Goal: Find specific page/section: Find specific page/section

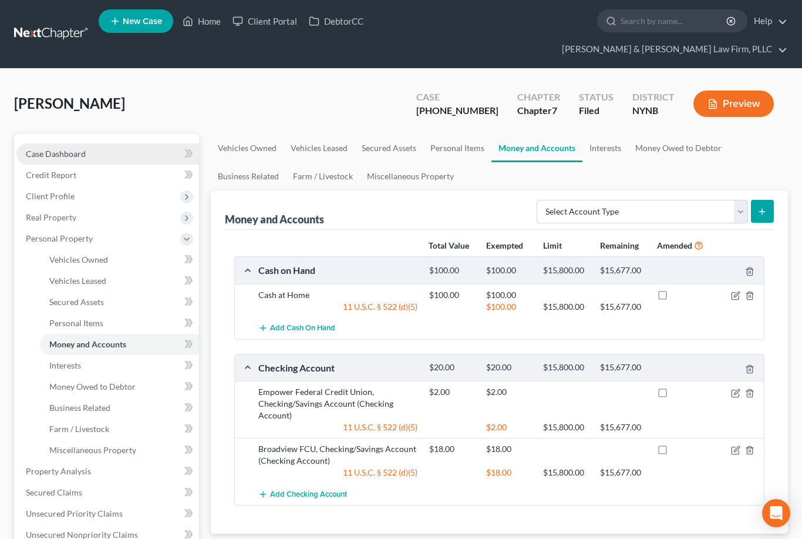
click at [147, 143] on link "Case Dashboard" at bounding box center [107, 153] width 183 height 21
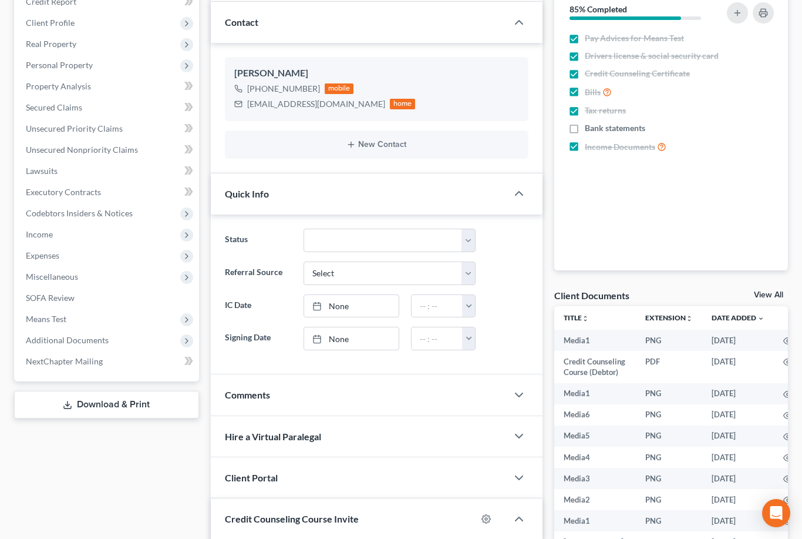
scroll to position [512, 0]
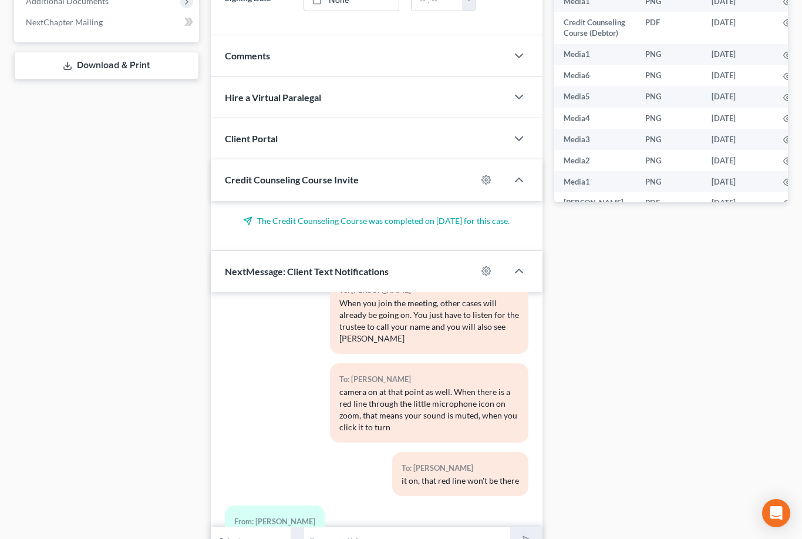
click at [391, 526] on input "text" at bounding box center [408, 540] width 206 height 29
type input "Hey [PERSON_NAME], you should go ahead and log in to zoom"
click at [529, 534] on polygon "submit" at bounding box center [526, 541] width 14 height 14
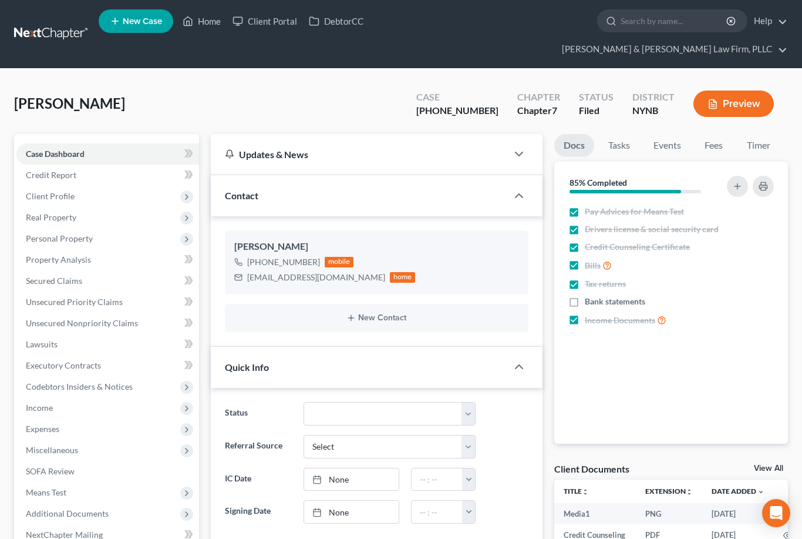
select select "0"
click at [208, 19] on link "Home" at bounding box center [202, 21] width 50 height 21
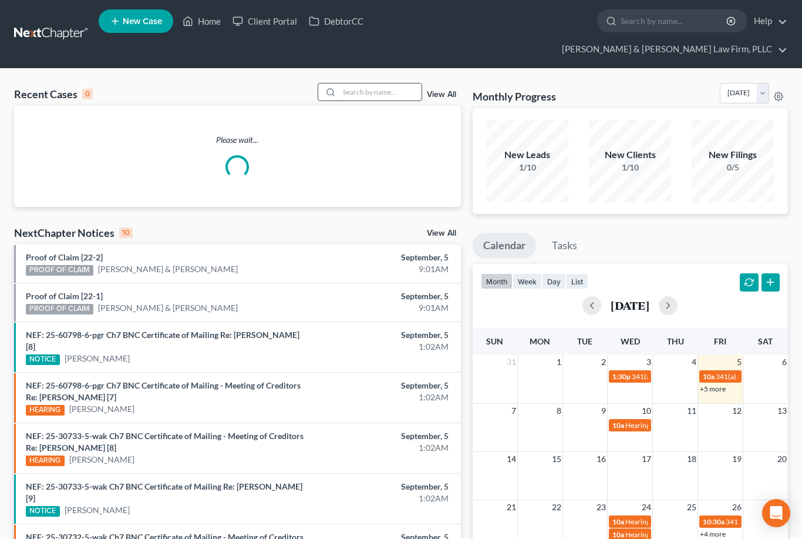
click at [371, 83] on input "search" at bounding box center [381, 91] width 82 height 17
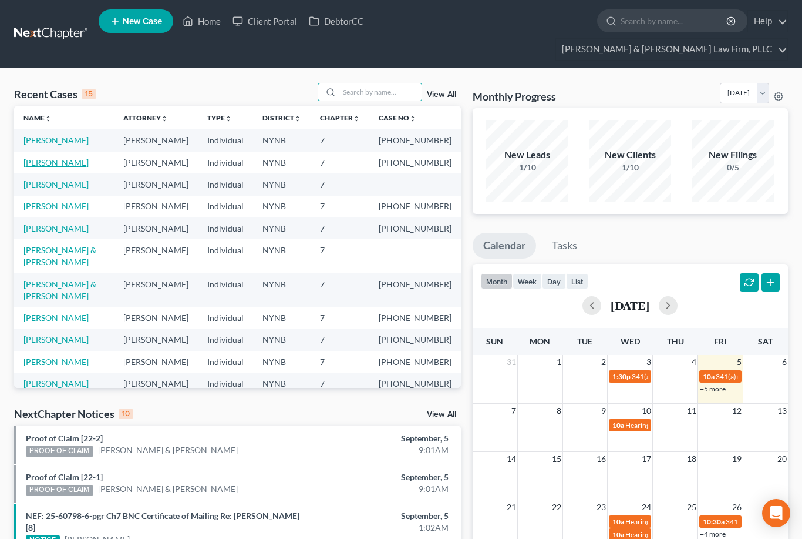
click at [55, 157] on link "[PERSON_NAME]" at bounding box center [55, 162] width 65 height 10
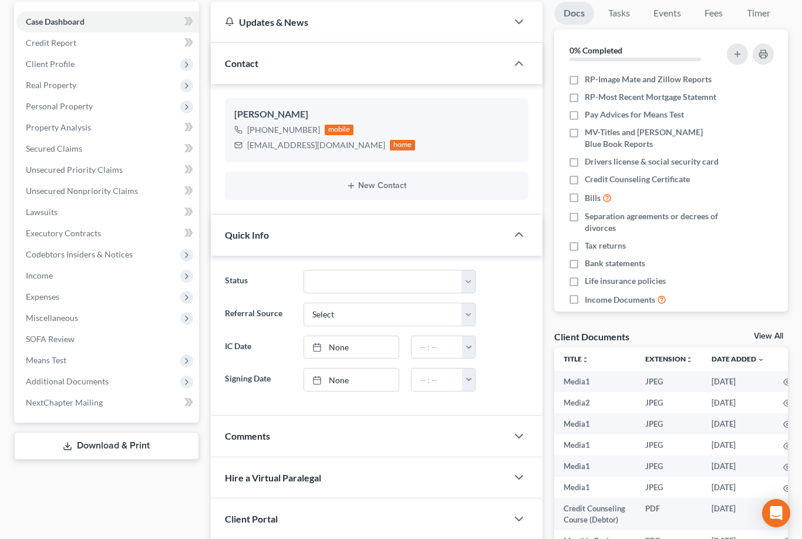
scroll to position [135, 0]
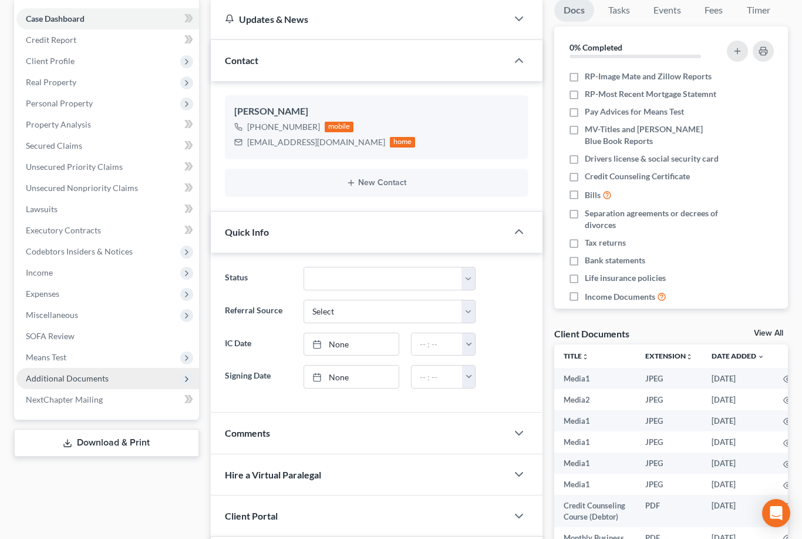
click at [125, 368] on span "Additional Documents" at bounding box center [107, 378] width 183 height 21
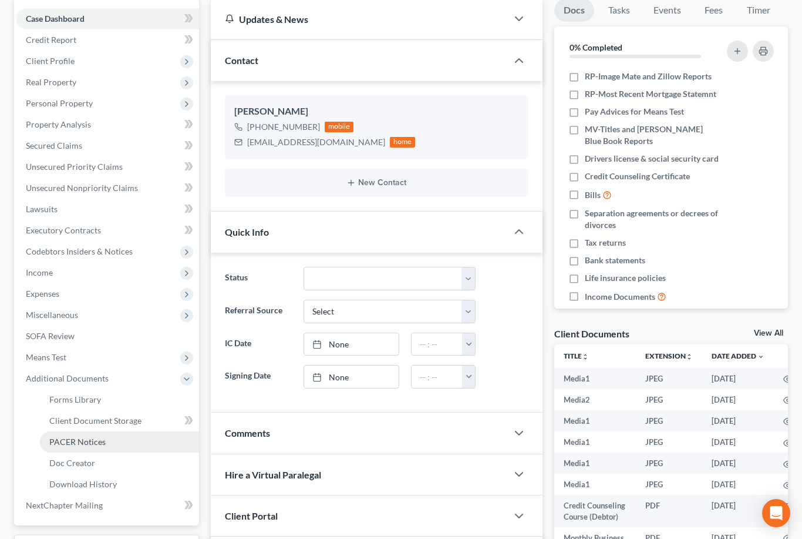
click at [110, 431] on link "PACER Notices" at bounding box center [119, 441] width 159 height 21
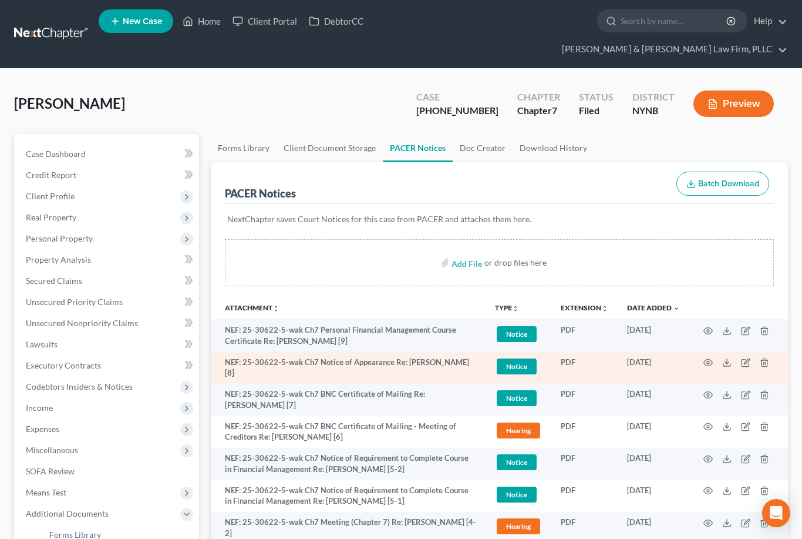
click at [519, 358] on span "Notice" at bounding box center [517, 366] width 40 height 16
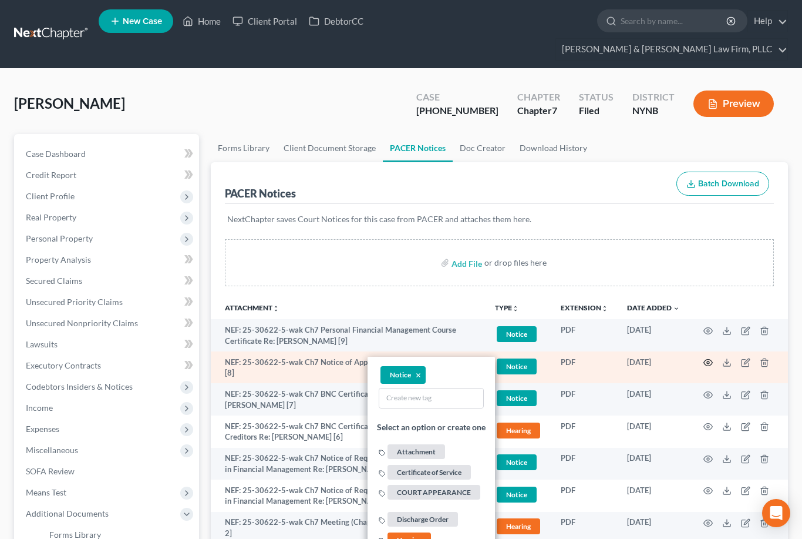
click at [707, 361] on circle "button" at bounding box center [708, 362] width 2 height 2
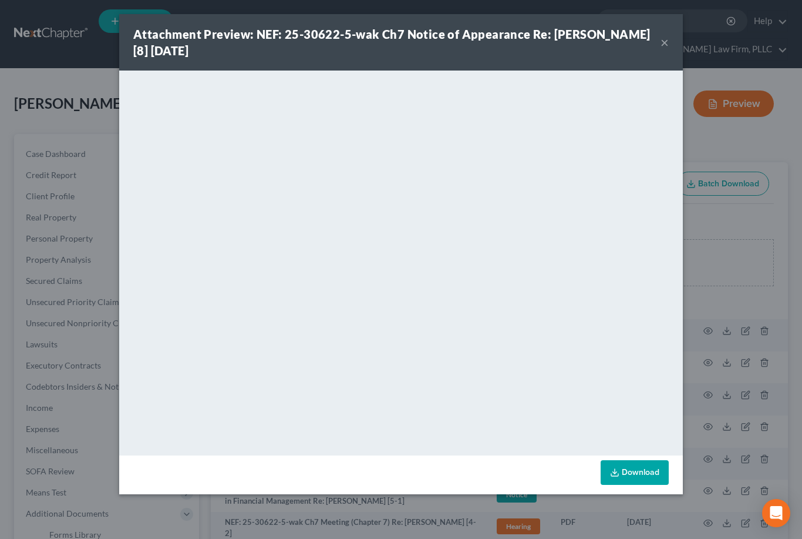
click at [668, 43] on button "×" at bounding box center [665, 42] width 8 height 14
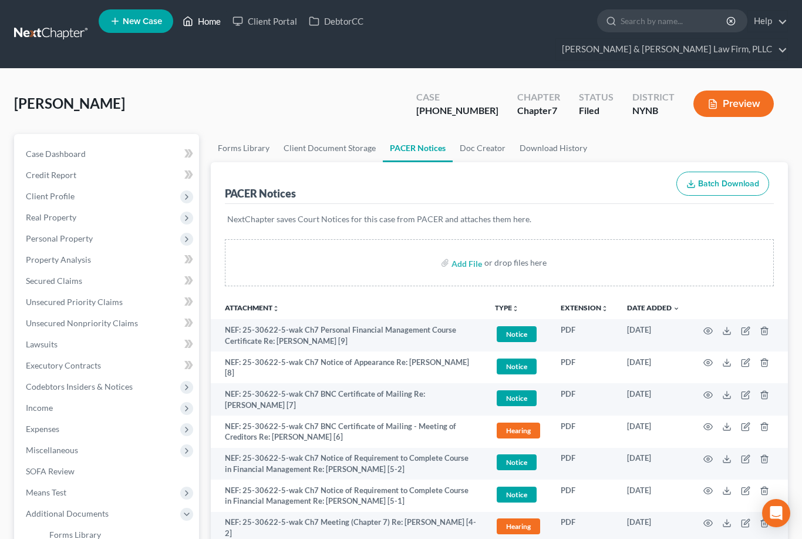
click at [203, 21] on link "Home" at bounding box center [202, 21] width 50 height 21
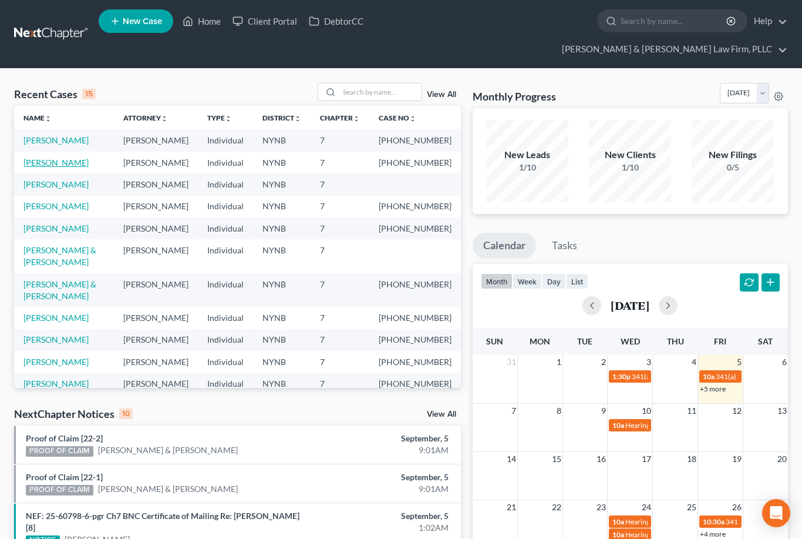
click at [61, 157] on link "[PERSON_NAME]" at bounding box center [55, 162] width 65 height 10
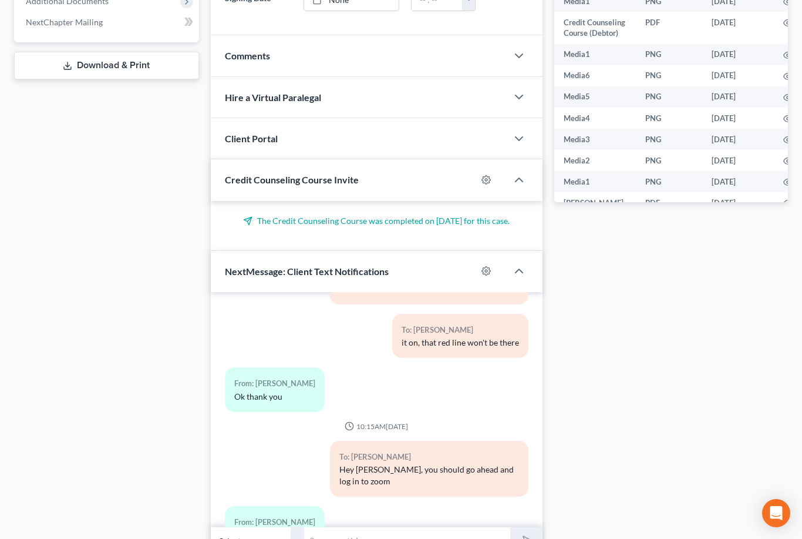
scroll to position [3264, 0]
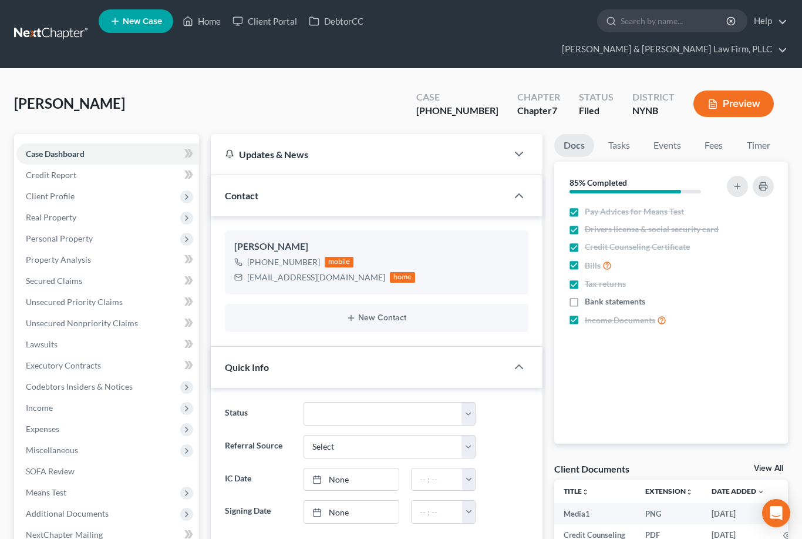
select select "0"
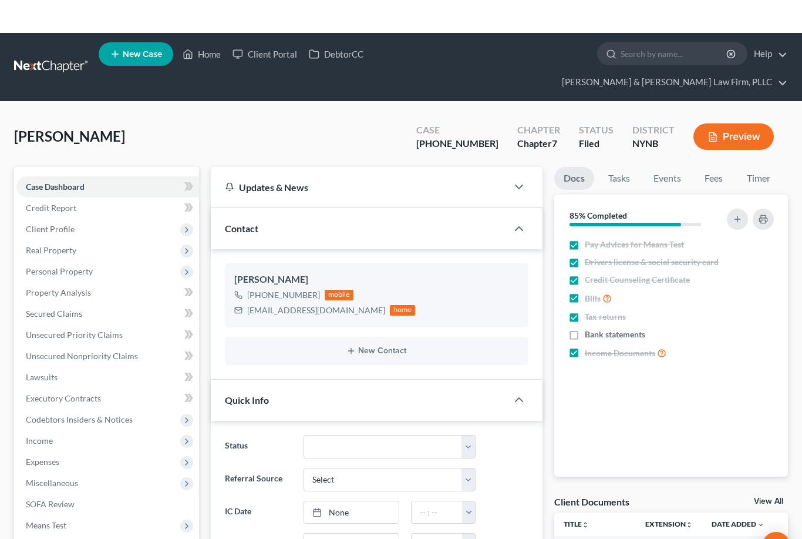
scroll to position [3210, 0]
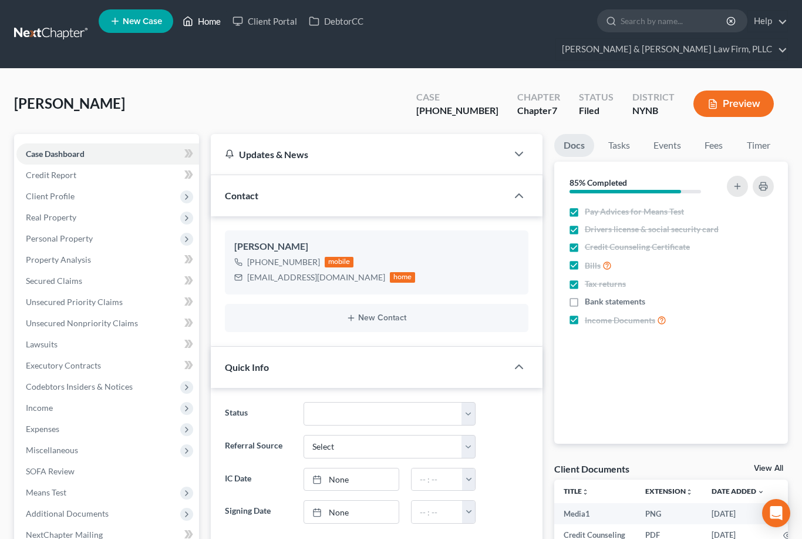
click at [195, 26] on link "Home" at bounding box center [202, 21] width 50 height 21
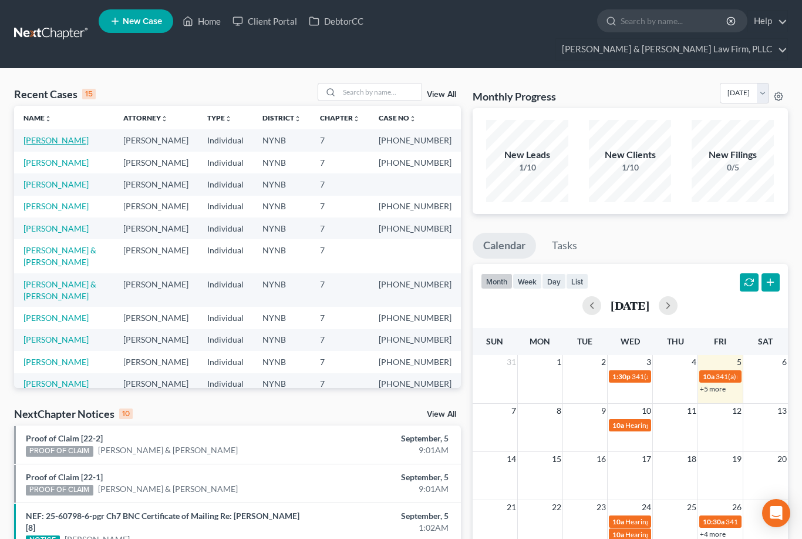
click at [70, 135] on link "[PERSON_NAME]" at bounding box center [55, 140] width 65 height 10
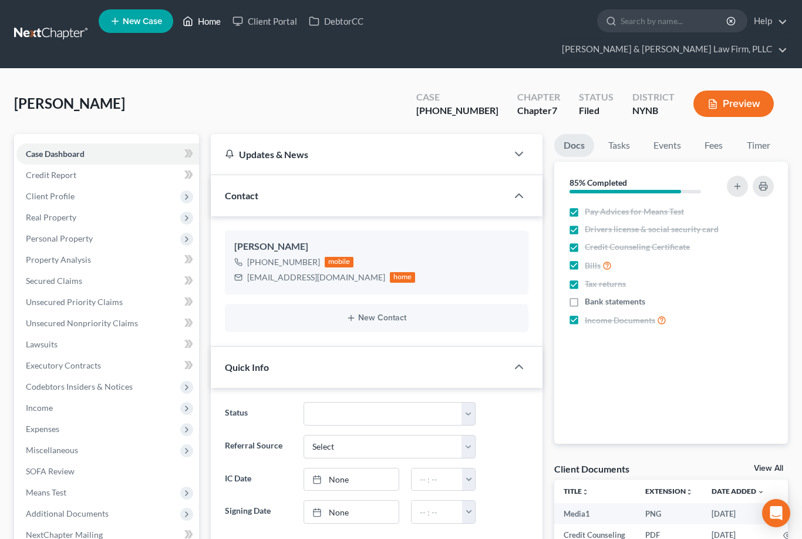
click at [204, 25] on link "Home" at bounding box center [202, 21] width 50 height 21
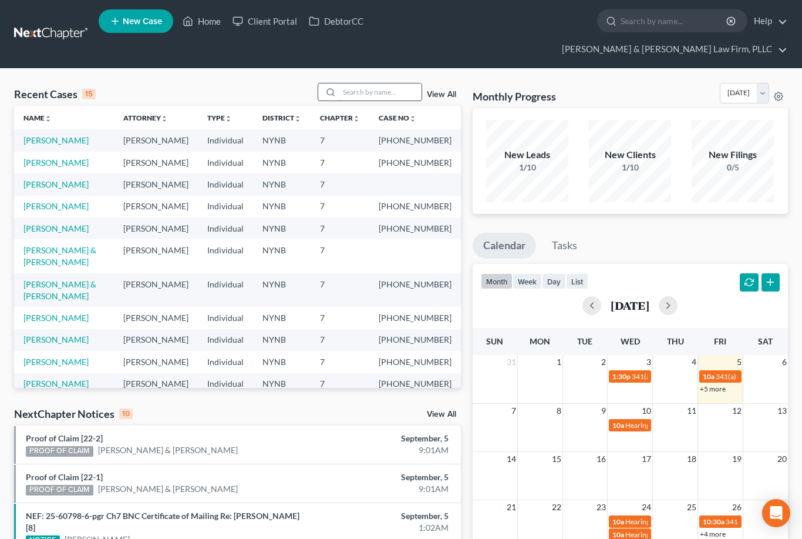
click at [374, 83] on input "search" at bounding box center [381, 91] width 82 height 17
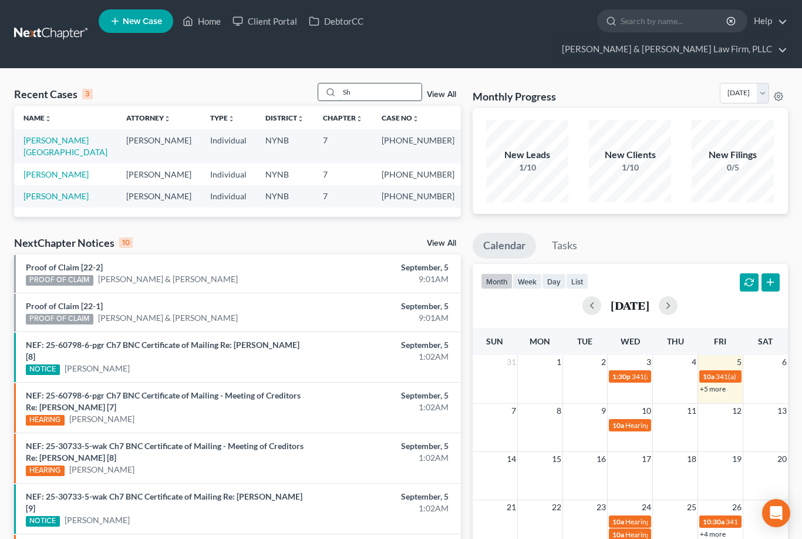
type input "S"
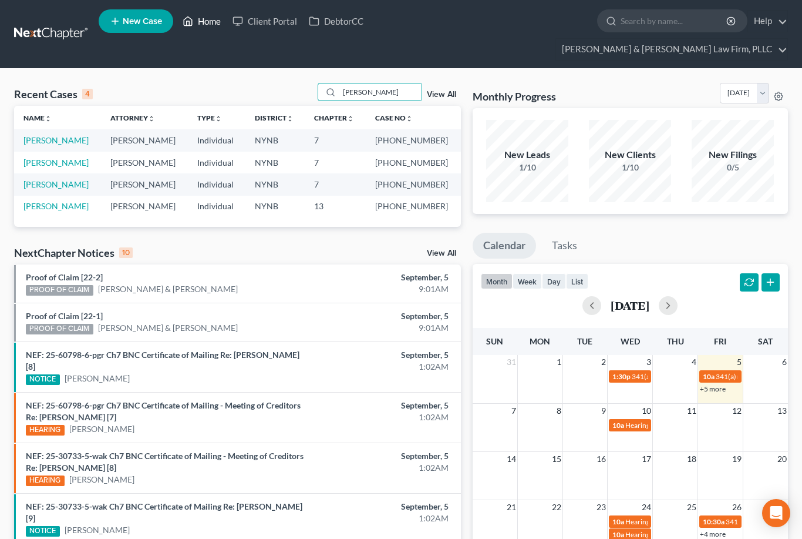
click at [209, 29] on link "Home" at bounding box center [202, 21] width 50 height 21
click at [196, 18] on link "Home" at bounding box center [202, 21] width 50 height 21
click at [218, 69] on div "Recent Cases 4 Linda View All Name unfold_more expand_more expand_less Attorney…" at bounding box center [401, 424] width 802 height 710
click at [391, 83] on input "Linda" at bounding box center [381, 91] width 82 height 17
type input "L"
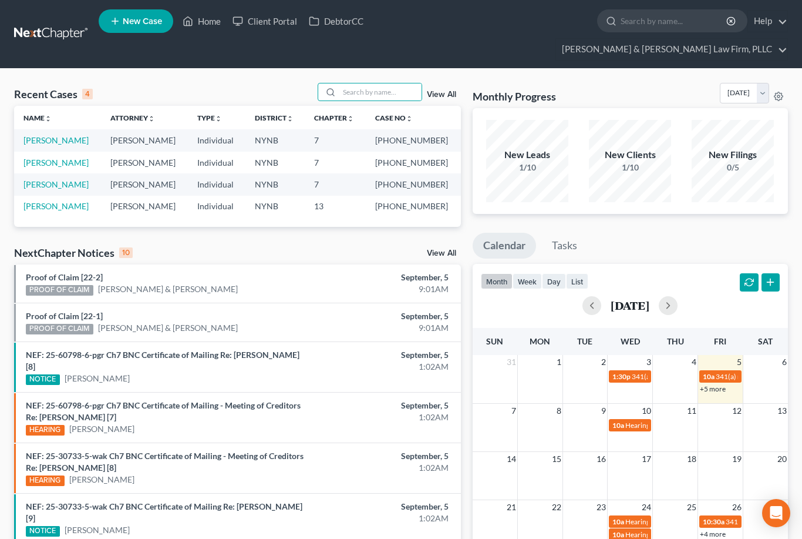
click at [257, 83] on div "Recent Cases 4 View All" at bounding box center [237, 94] width 447 height 23
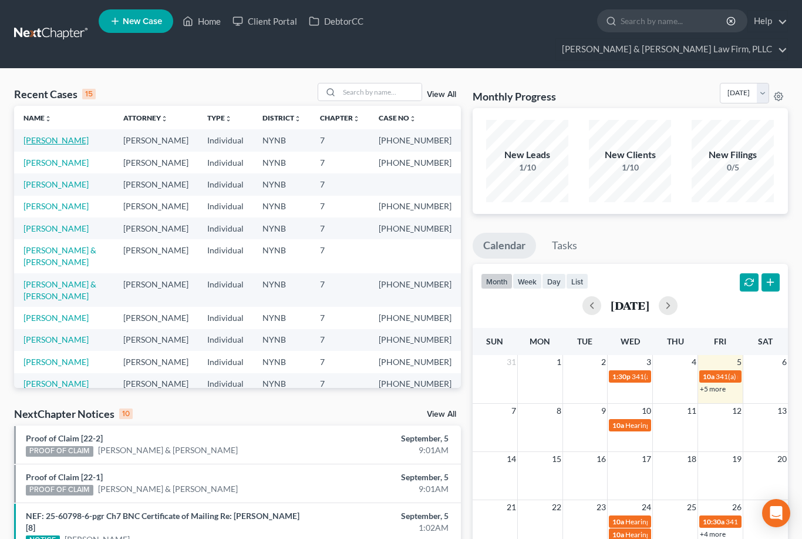
click at [78, 135] on link "[PERSON_NAME]" at bounding box center [55, 140] width 65 height 10
